Goal: Check status: Check status

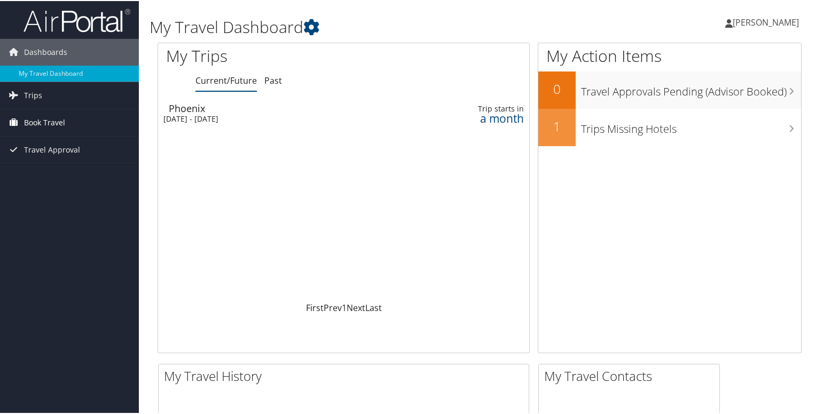
click at [46, 118] on span "Book Travel" at bounding box center [44, 121] width 41 height 27
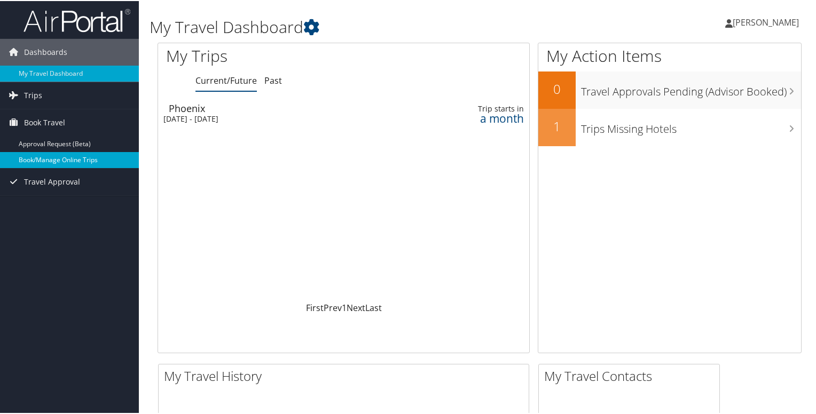
click at [43, 159] on link "Book/Manage Online Trips" at bounding box center [69, 159] width 139 height 16
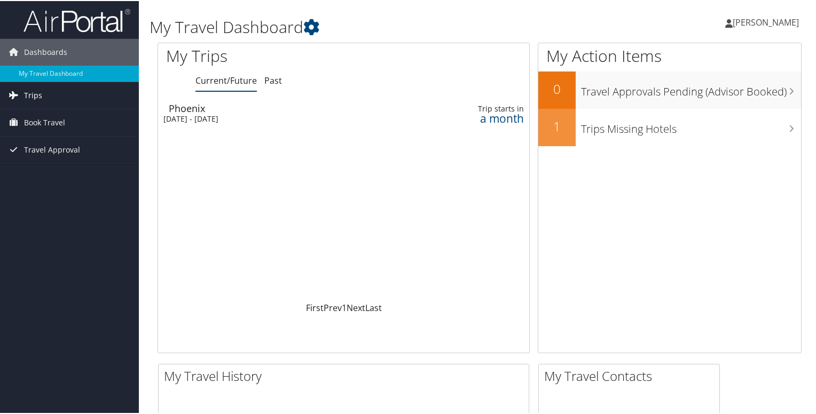
click at [22, 99] on link "Trips" at bounding box center [69, 94] width 139 height 27
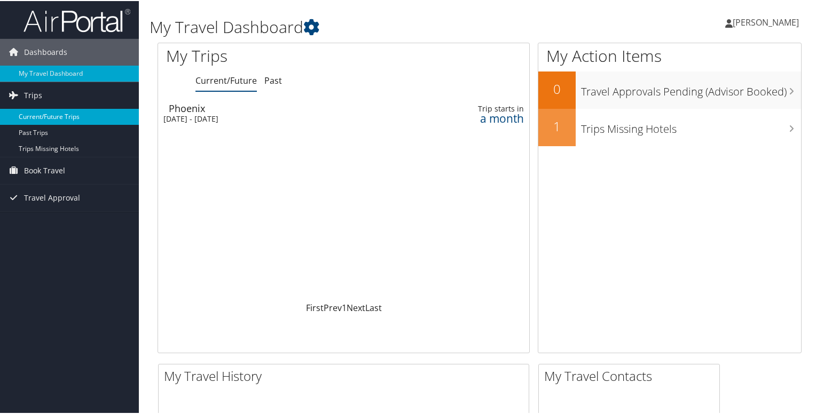
click at [46, 118] on link "Current/Future Trips" at bounding box center [69, 116] width 139 height 16
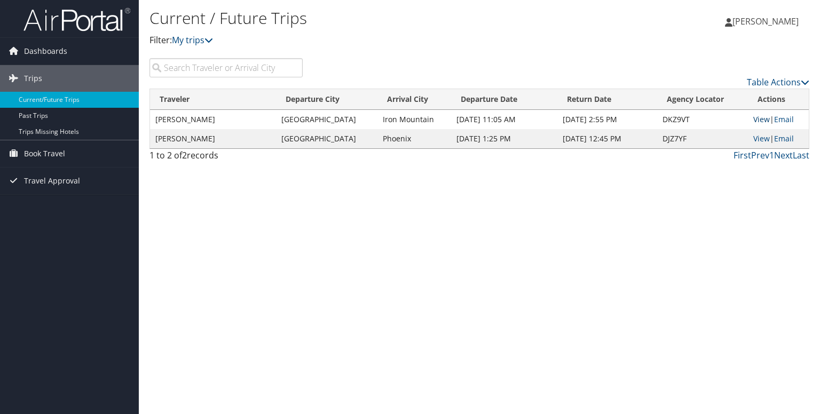
click at [760, 117] on link "View" at bounding box center [761, 119] width 17 height 10
